Goal: Check status: Check status

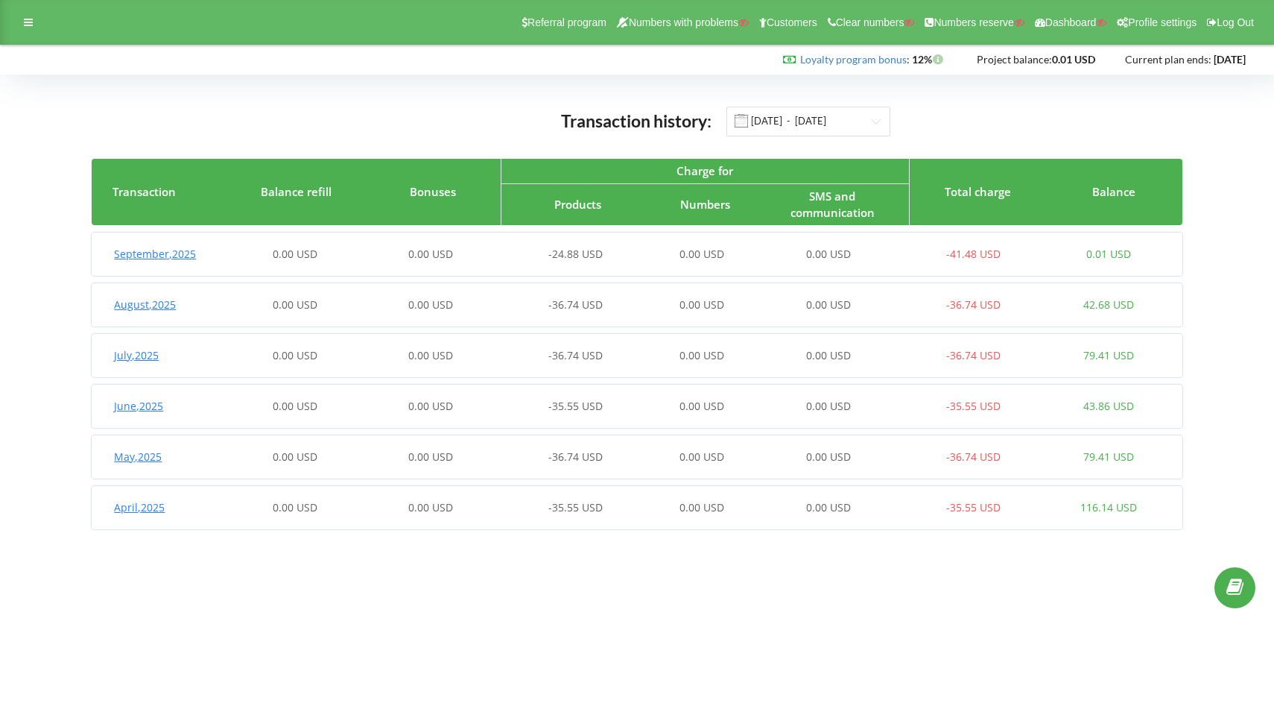
click at [169, 250] on span "[DATE]" at bounding box center [155, 254] width 82 height 14
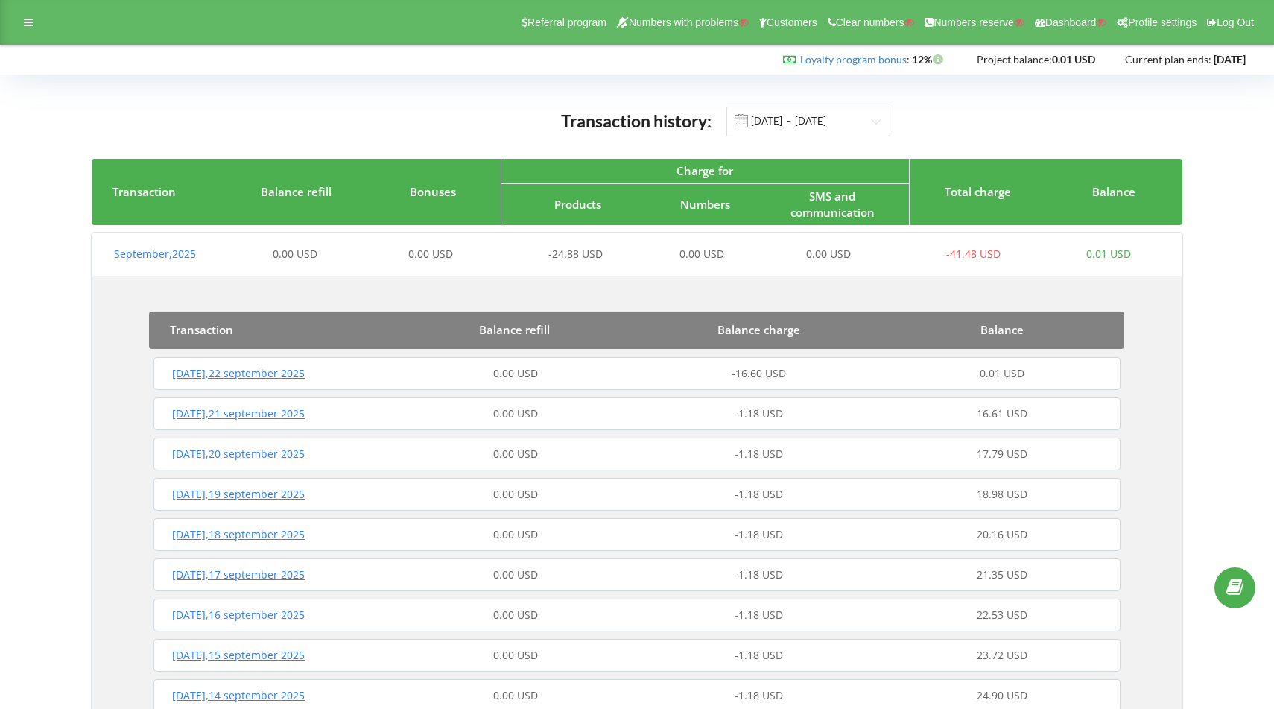
click at [210, 380] on div "Monday , 22 september 2025" at bounding box center [272, 373] width 244 height 15
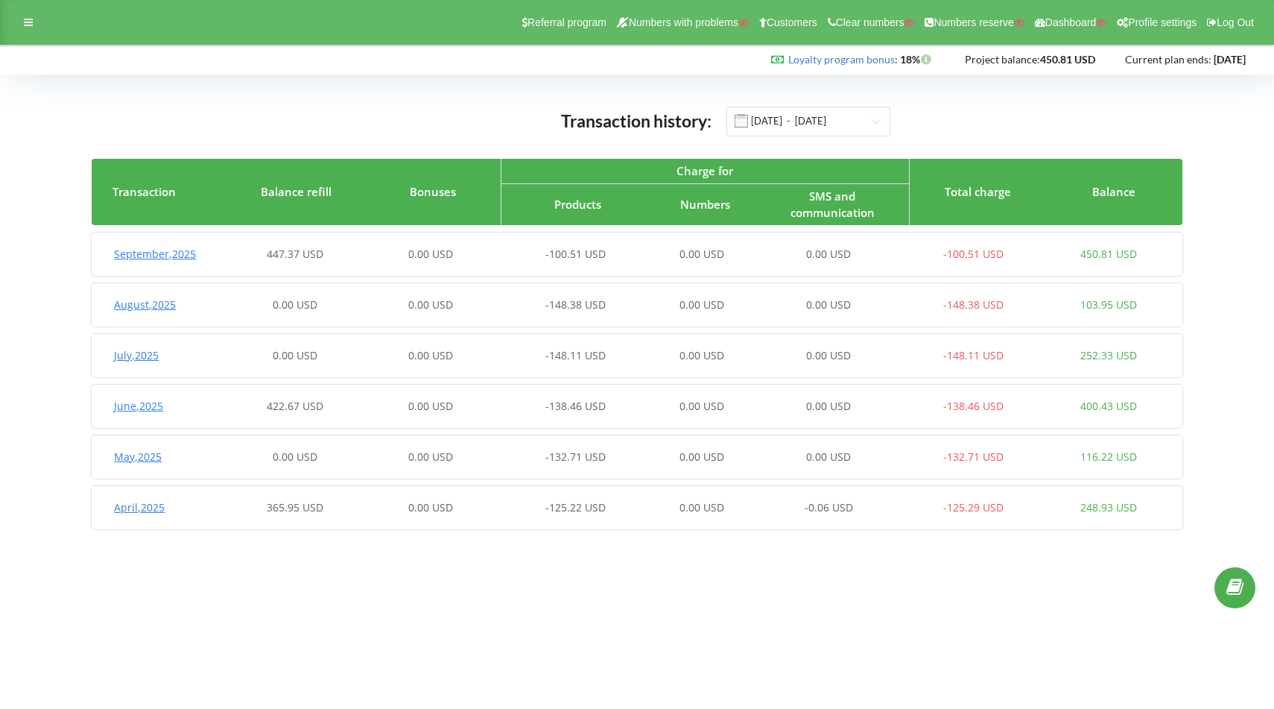
click at [199, 257] on div "[DATE]" at bounding box center [160, 254] width 136 height 15
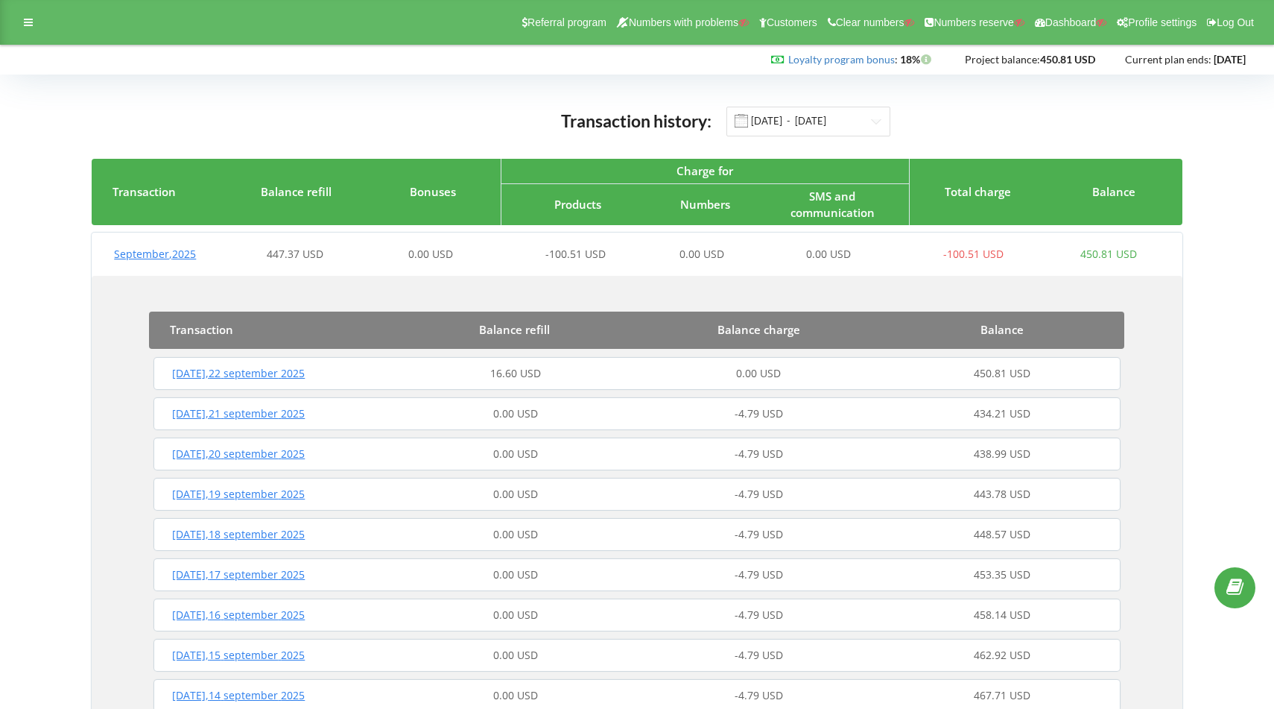
click at [266, 382] on div "[DATE] 16.60 USD 0.00 USD 450.81 USD" at bounding box center [637, 373] width 974 height 36
